Goal: Task Accomplishment & Management: Use online tool/utility

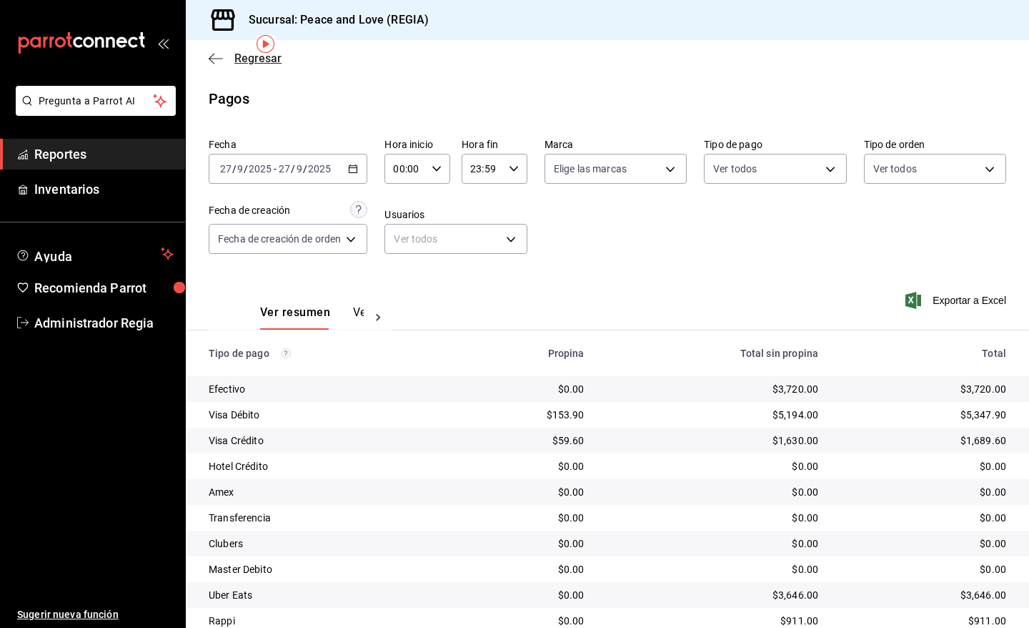
click at [259, 55] on span "Regresar" at bounding box center [257, 58] width 47 height 14
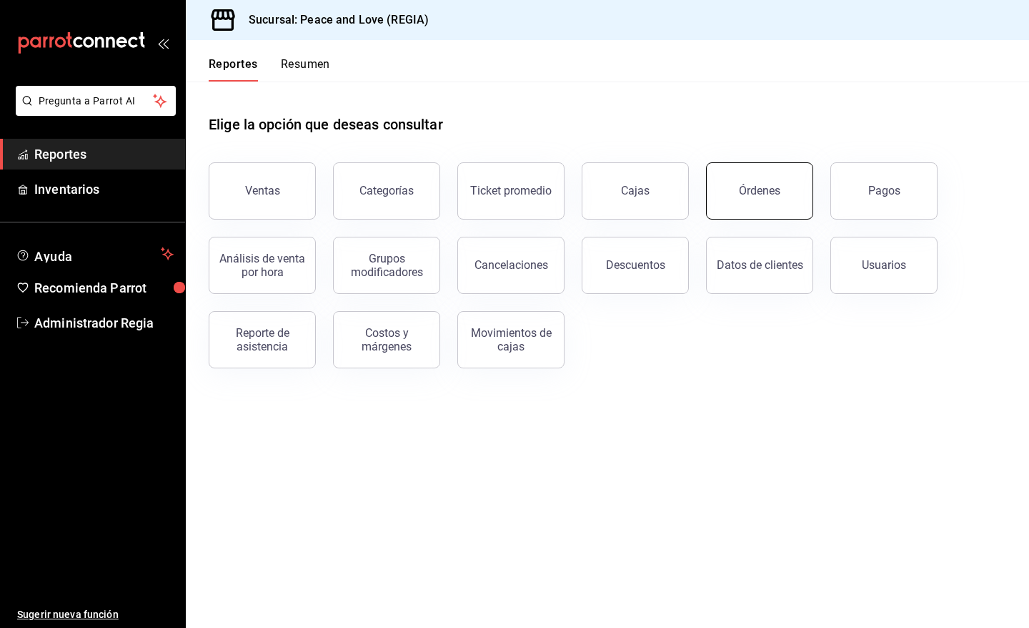
click at [766, 187] on div "Órdenes" at bounding box center [759, 191] width 41 height 14
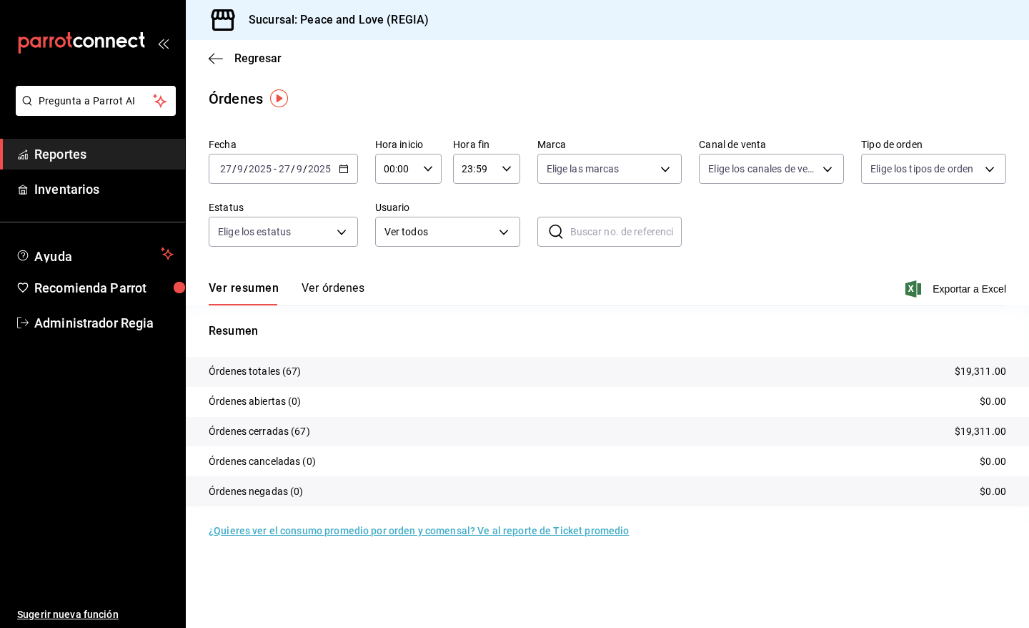
click at [943, 297] on div "Ver resumen Ver órdenes Exportar a Excel" at bounding box center [608, 284] width 798 height 41
click at [958, 283] on span "Exportar a Excel" at bounding box center [957, 288] width 98 height 17
click at [818, 159] on body "Pregunta a Parrot AI Reportes Inventarios Ayuda Recomienda Parrot Administrador…" at bounding box center [514, 314] width 1029 height 628
click at [718, 298] on input "checkbox" at bounding box center [714, 304] width 13 height 13
checkbox input "true"
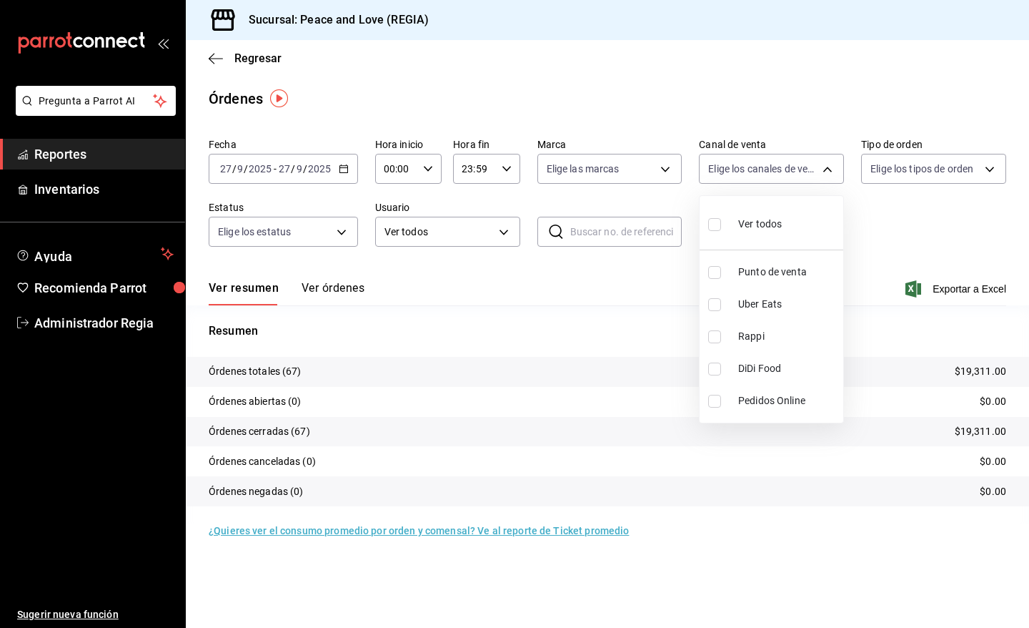
type input "UBER_EATS"
click at [717, 304] on input "checkbox" at bounding box center [714, 304] width 13 height 13
checkbox input "false"
click at [715, 333] on input "checkbox" at bounding box center [714, 336] width 13 height 13
checkbox input "true"
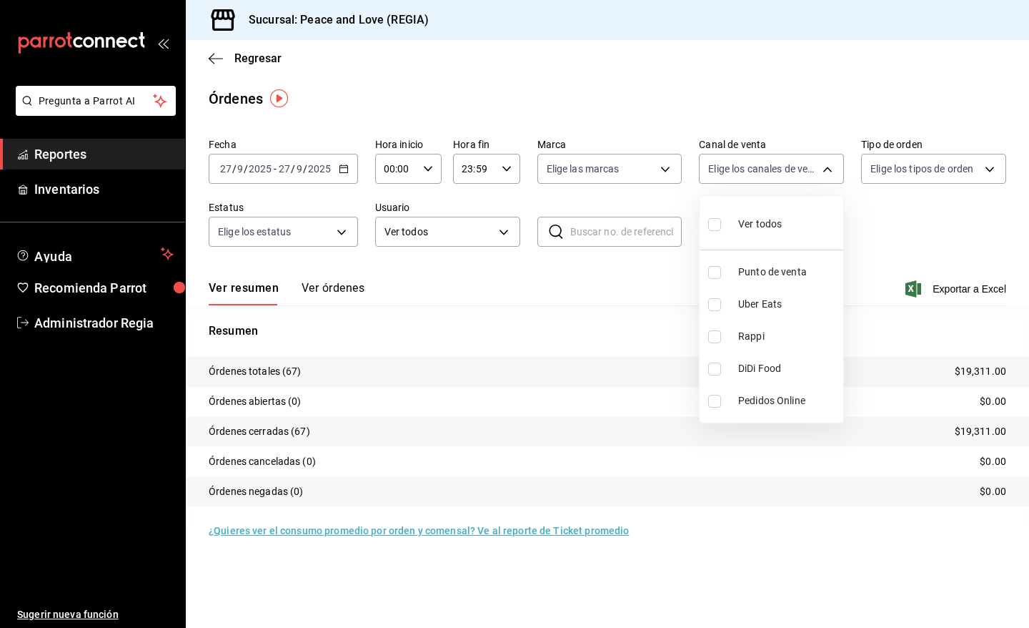
type input "RAPPI"
click at [715, 333] on input "checkbox" at bounding box center [714, 336] width 13 height 13
checkbox input "false"
